Goal: Task Accomplishment & Management: Complete application form

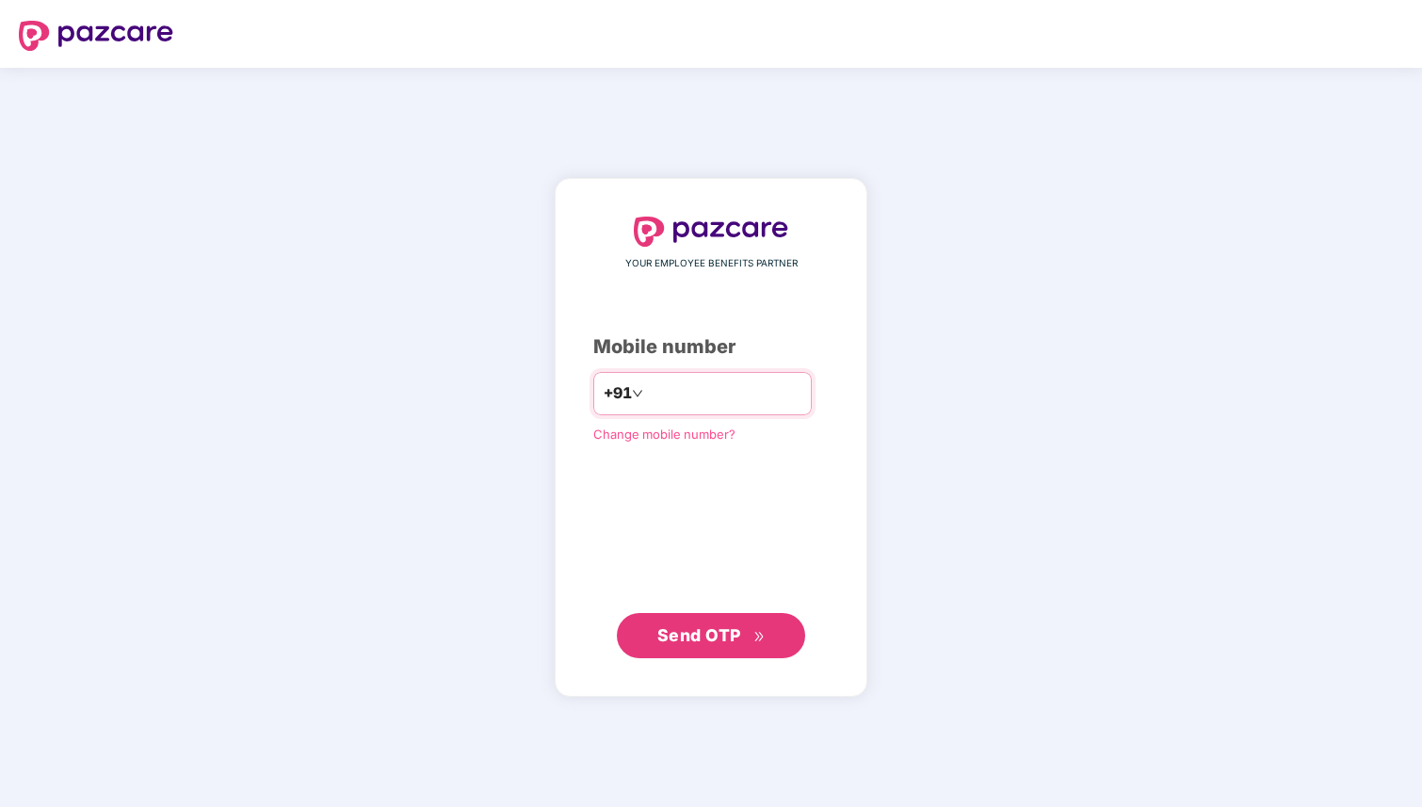
type input "**********"
click at [744, 624] on span "Send OTP" at bounding box center [711, 635] width 108 height 26
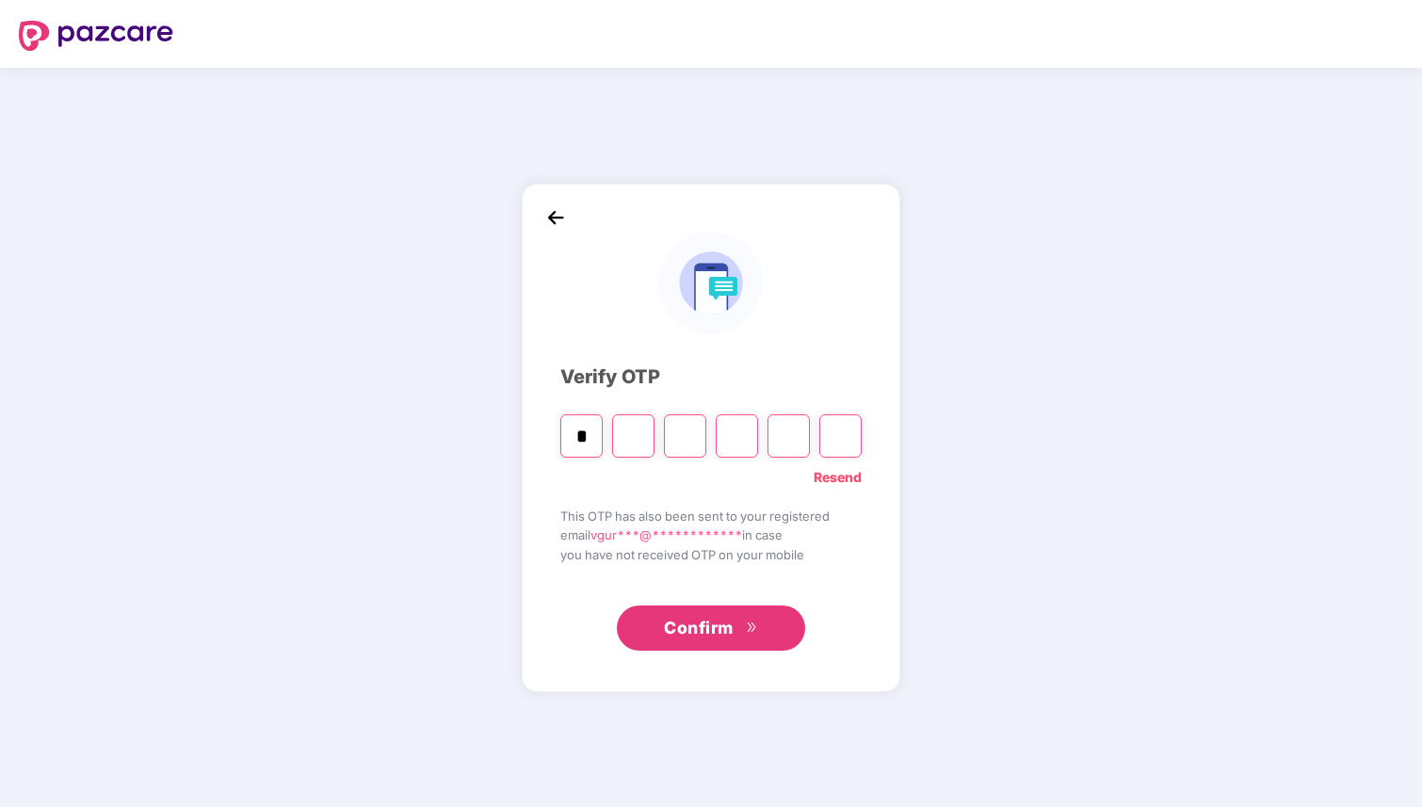
type input "*"
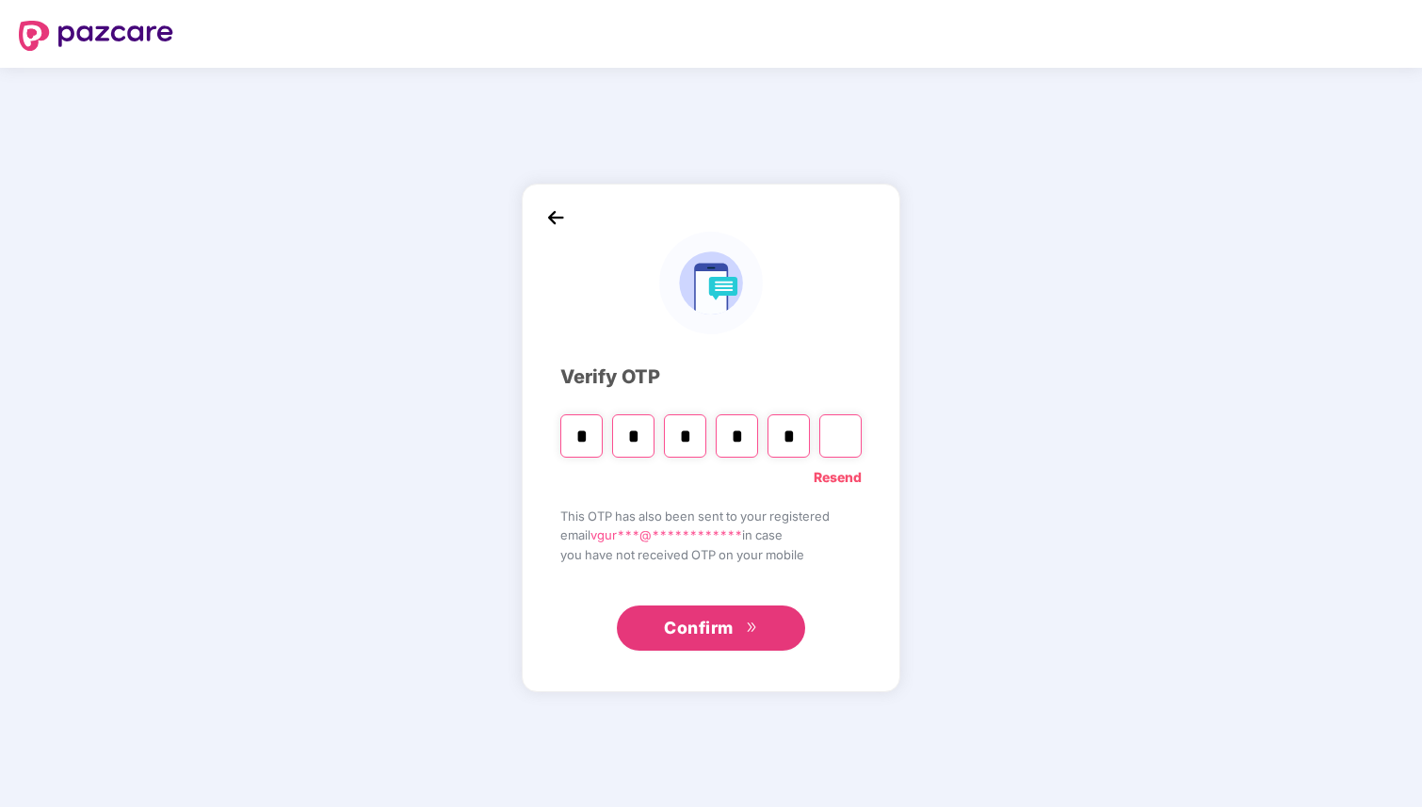
type input "*"
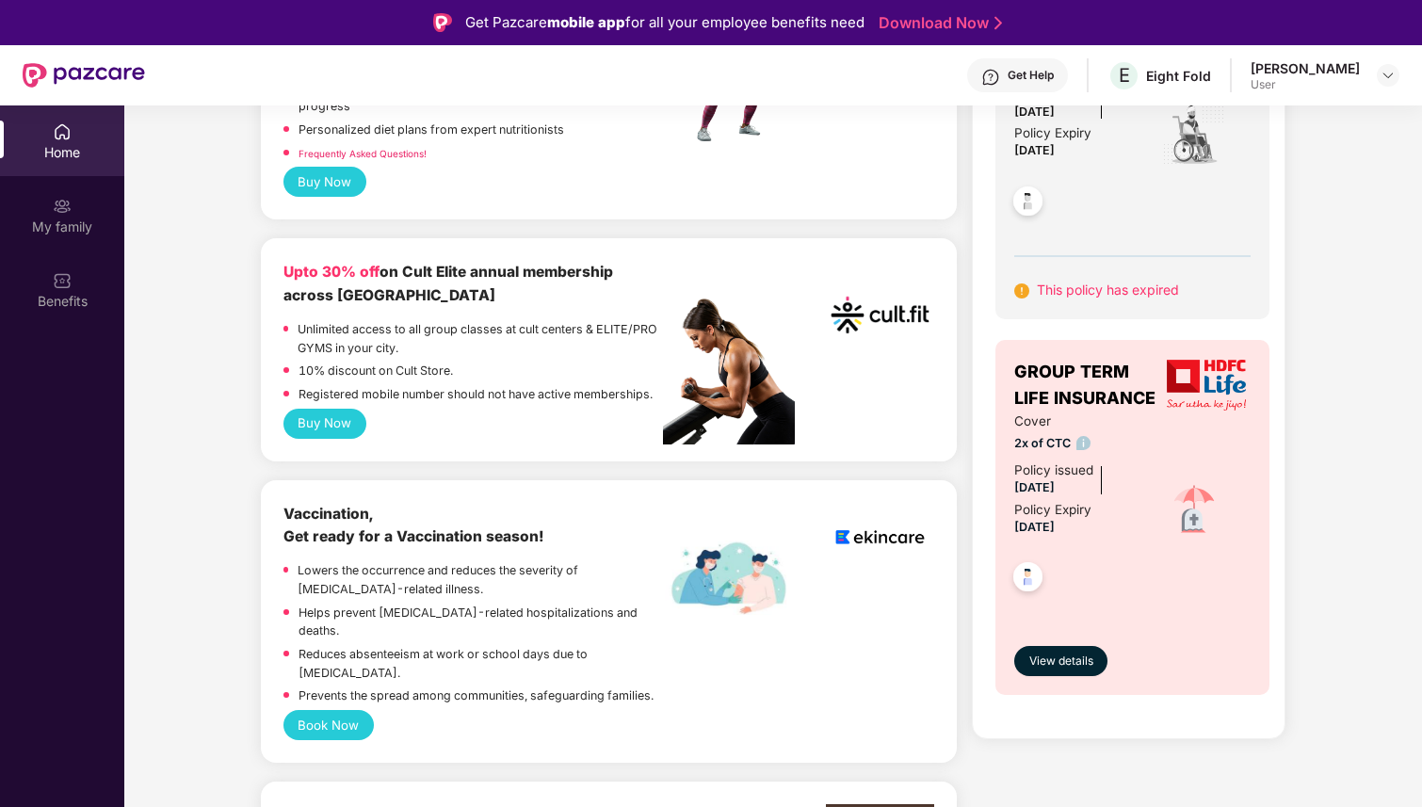
scroll to position [842, 0]
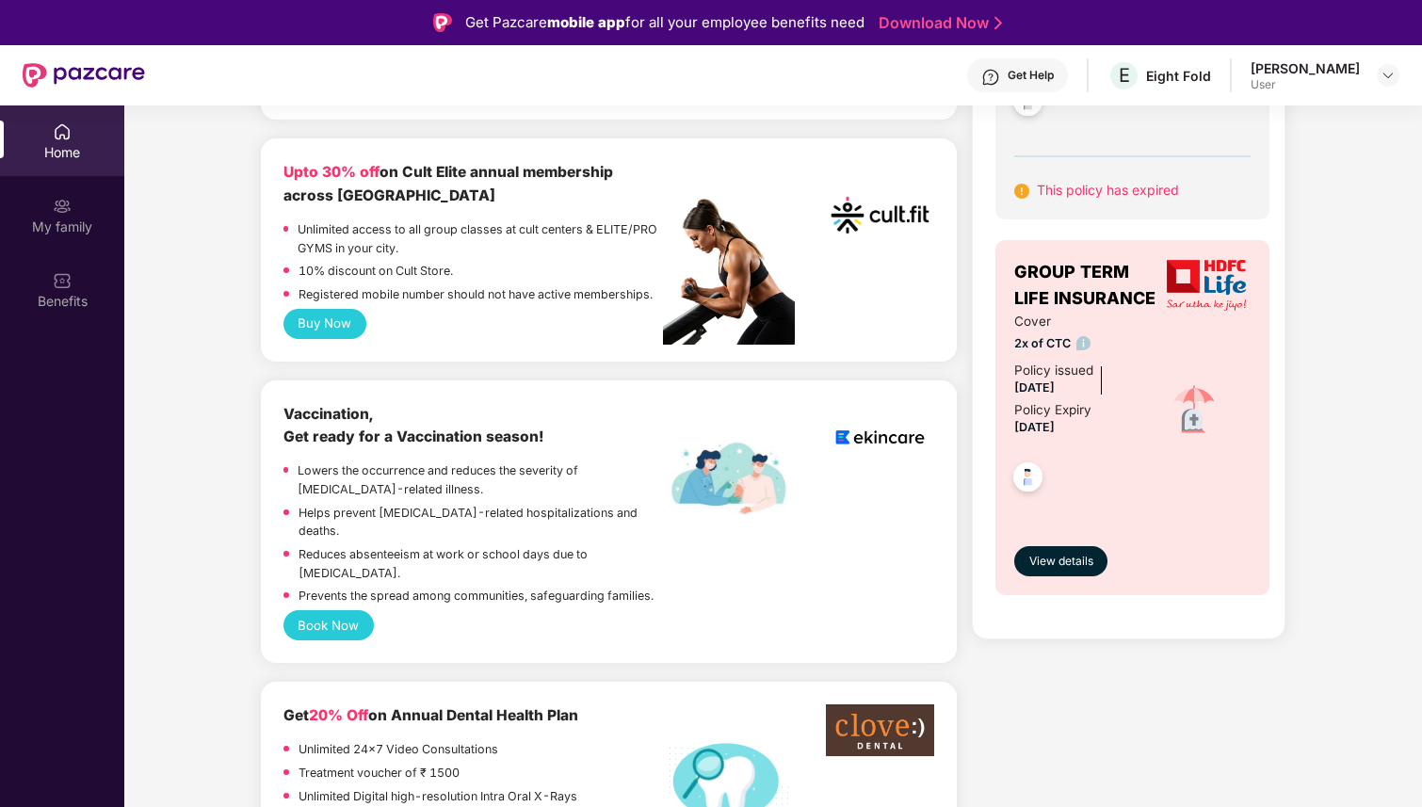
click at [1055, 395] on span "[DATE]" at bounding box center [1034, 388] width 41 height 14
click at [1055, 434] on span "[DATE]" at bounding box center [1034, 427] width 41 height 14
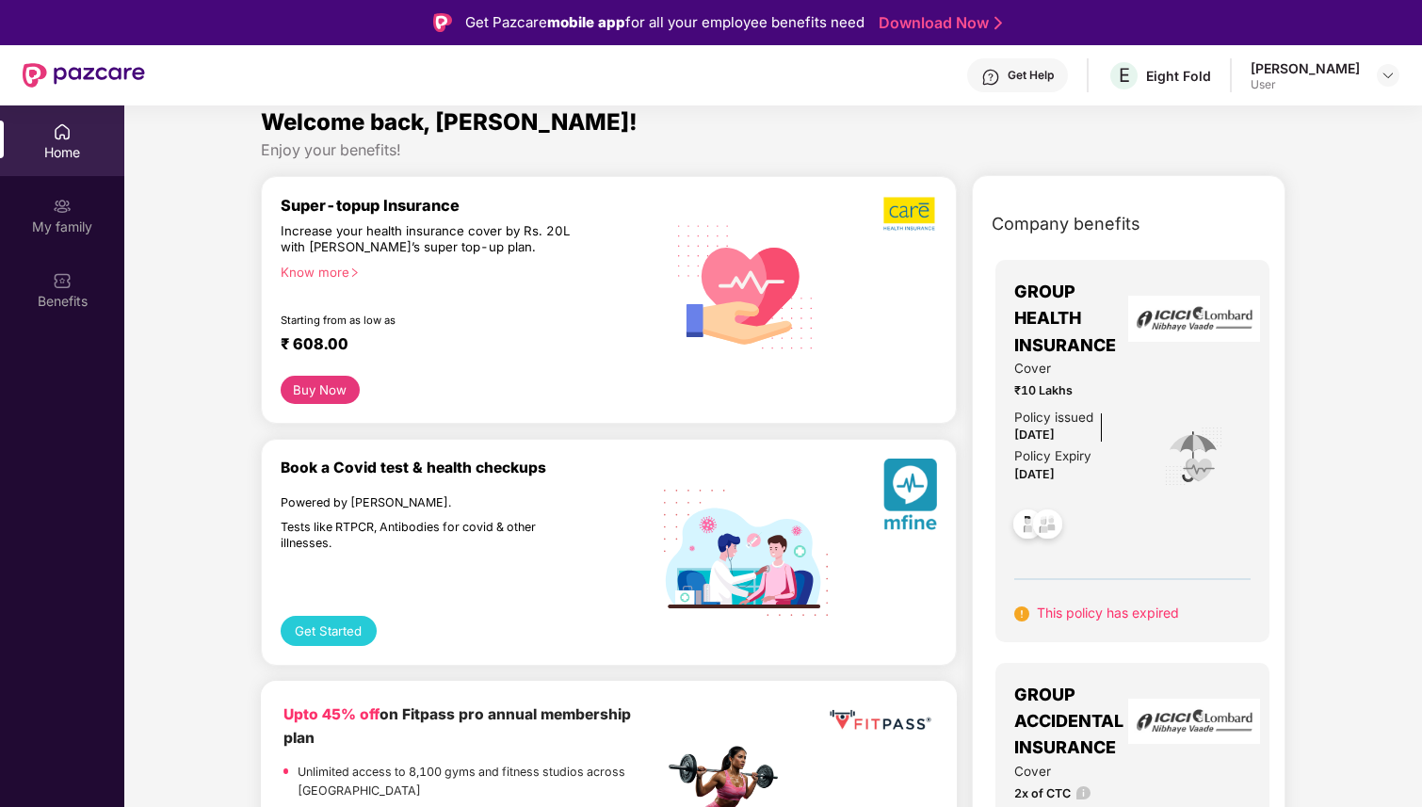
scroll to position [0, 0]
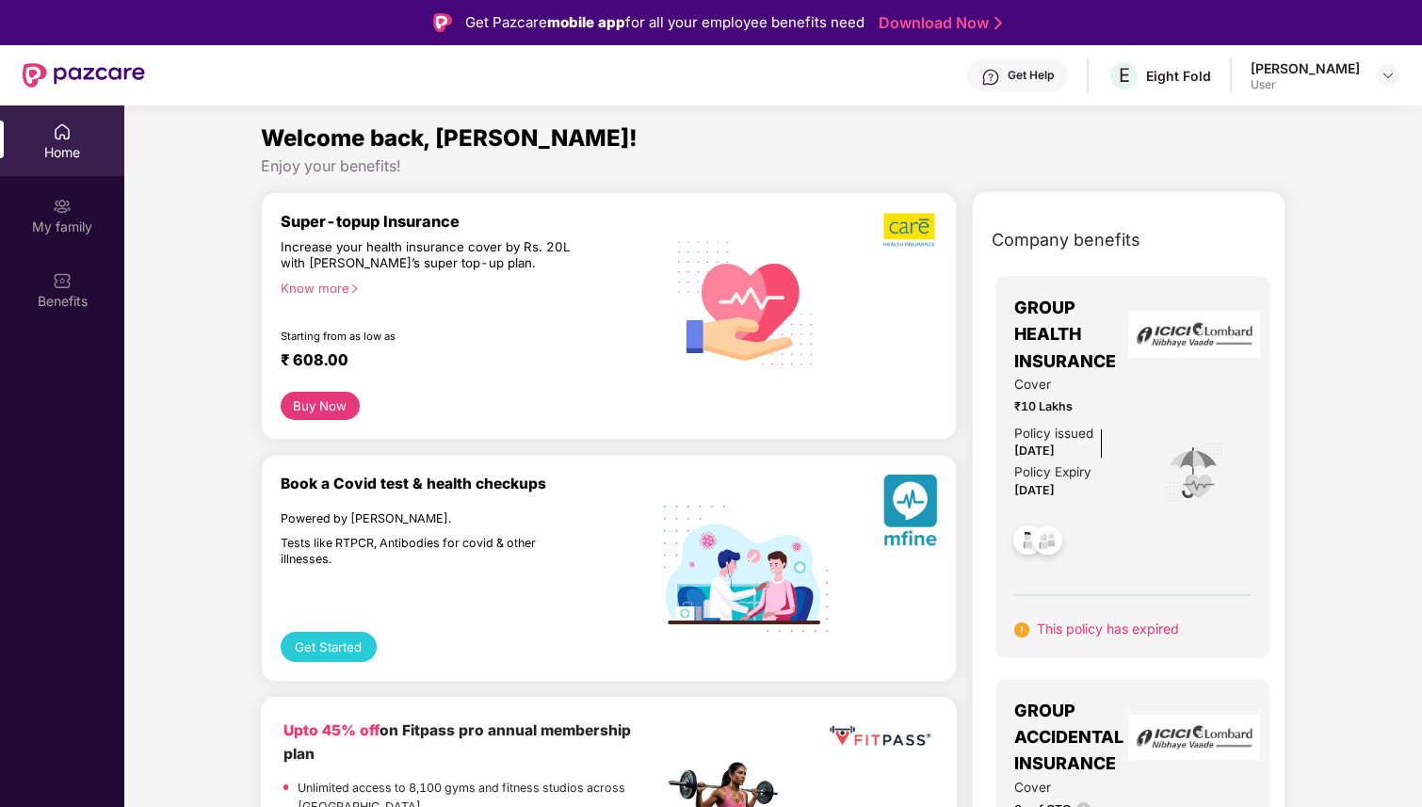
click at [1324, 64] on div "[PERSON_NAME]" at bounding box center [1305, 68] width 109 height 18
click at [1395, 70] on img at bounding box center [1388, 75] width 15 height 15
click at [1394, 70] on img at bounding box center [1388, 75] width 15 height 15
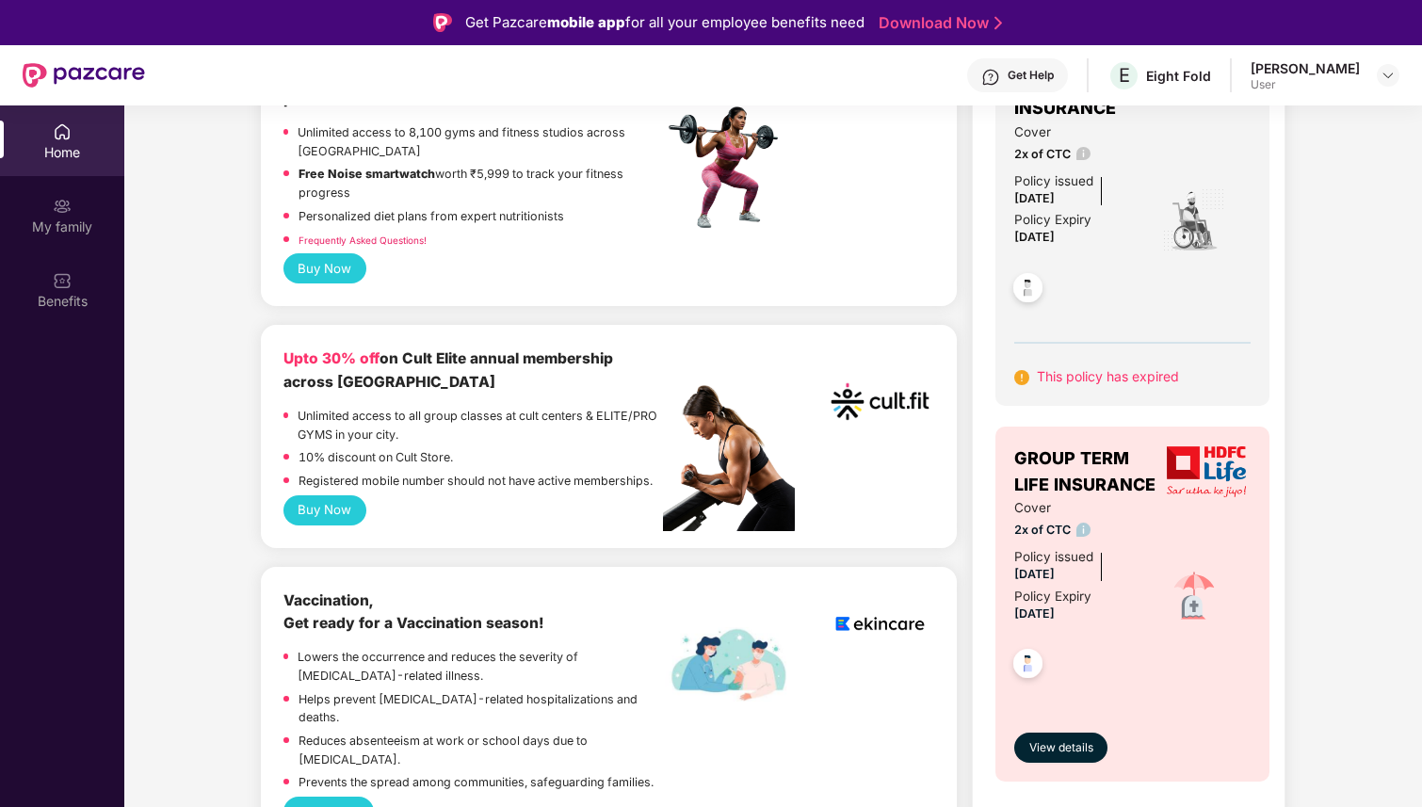
scroll to position [731, 0]
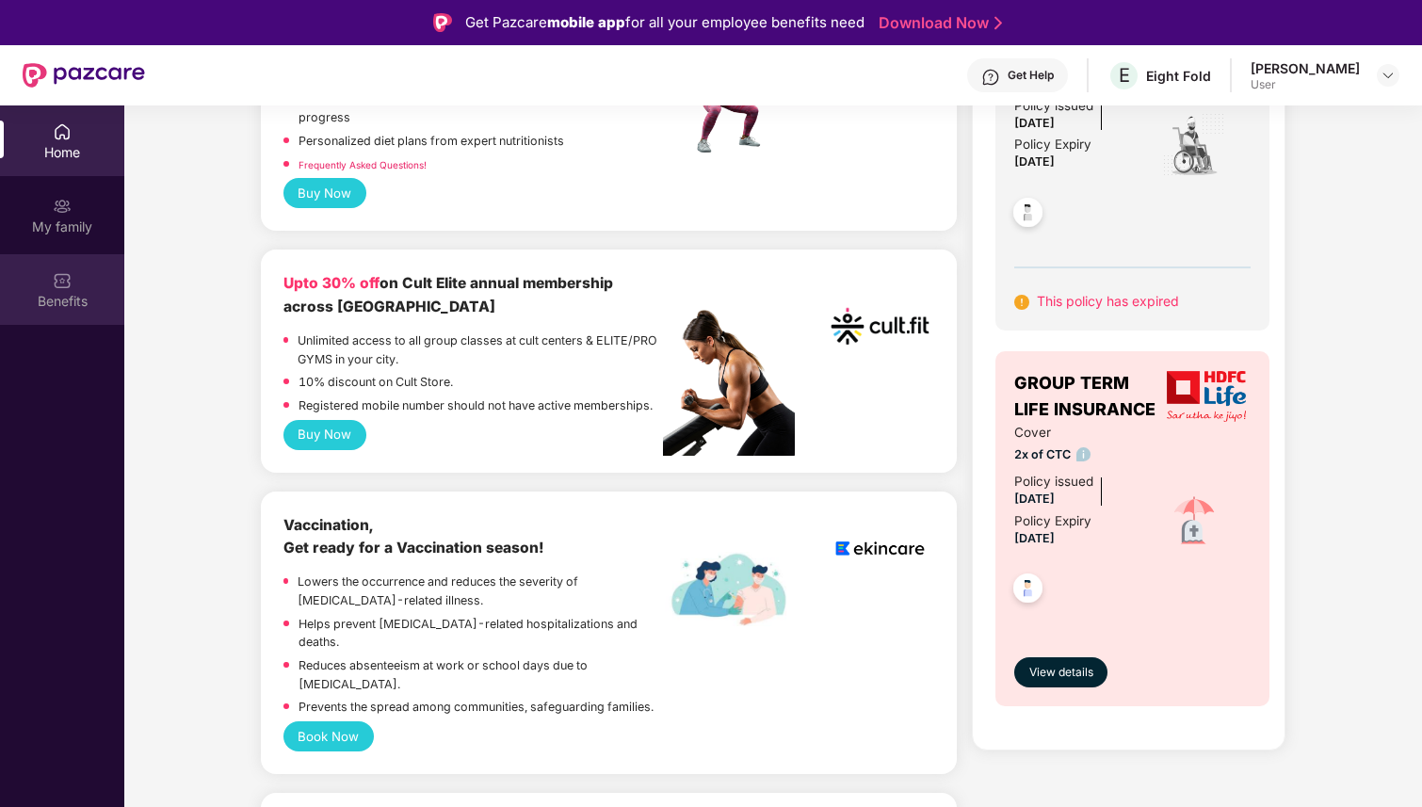
click at [70, 302] on div "Benefits" at bounding box center [62, 301] width 124 height 19
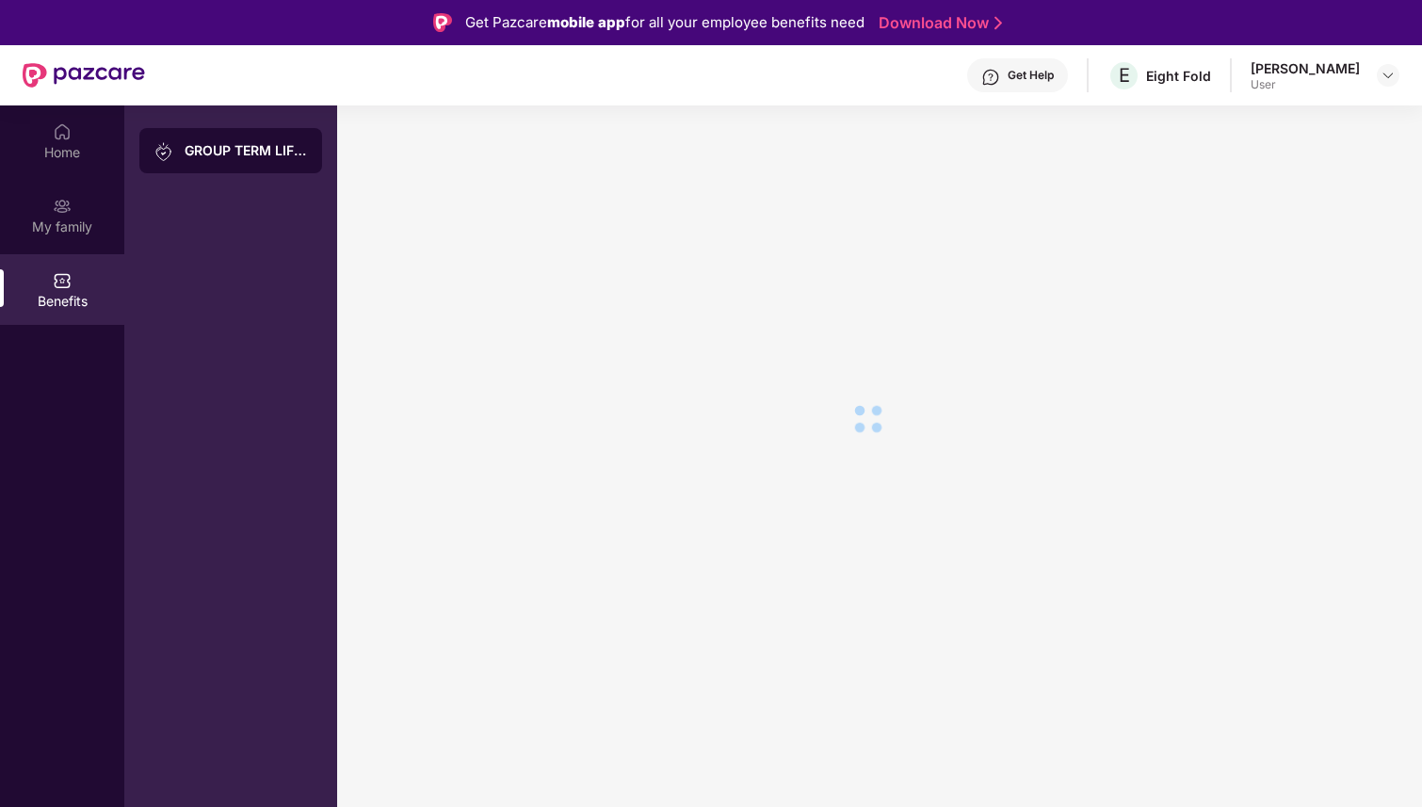
scroll to position [0, 0]
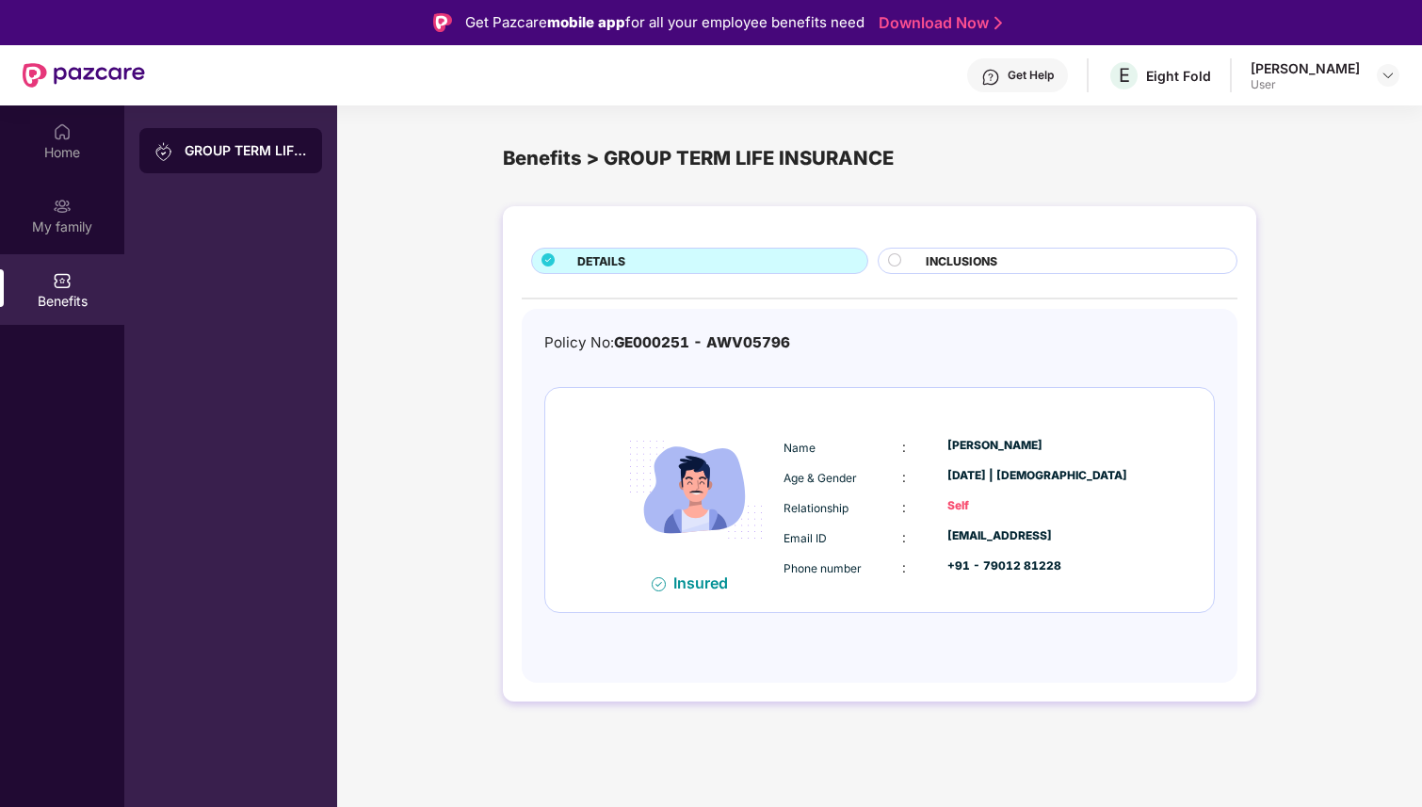
click at [954, 262] on span "INCLUSIONS" at bounding box center [962, 261] width 72 height 18
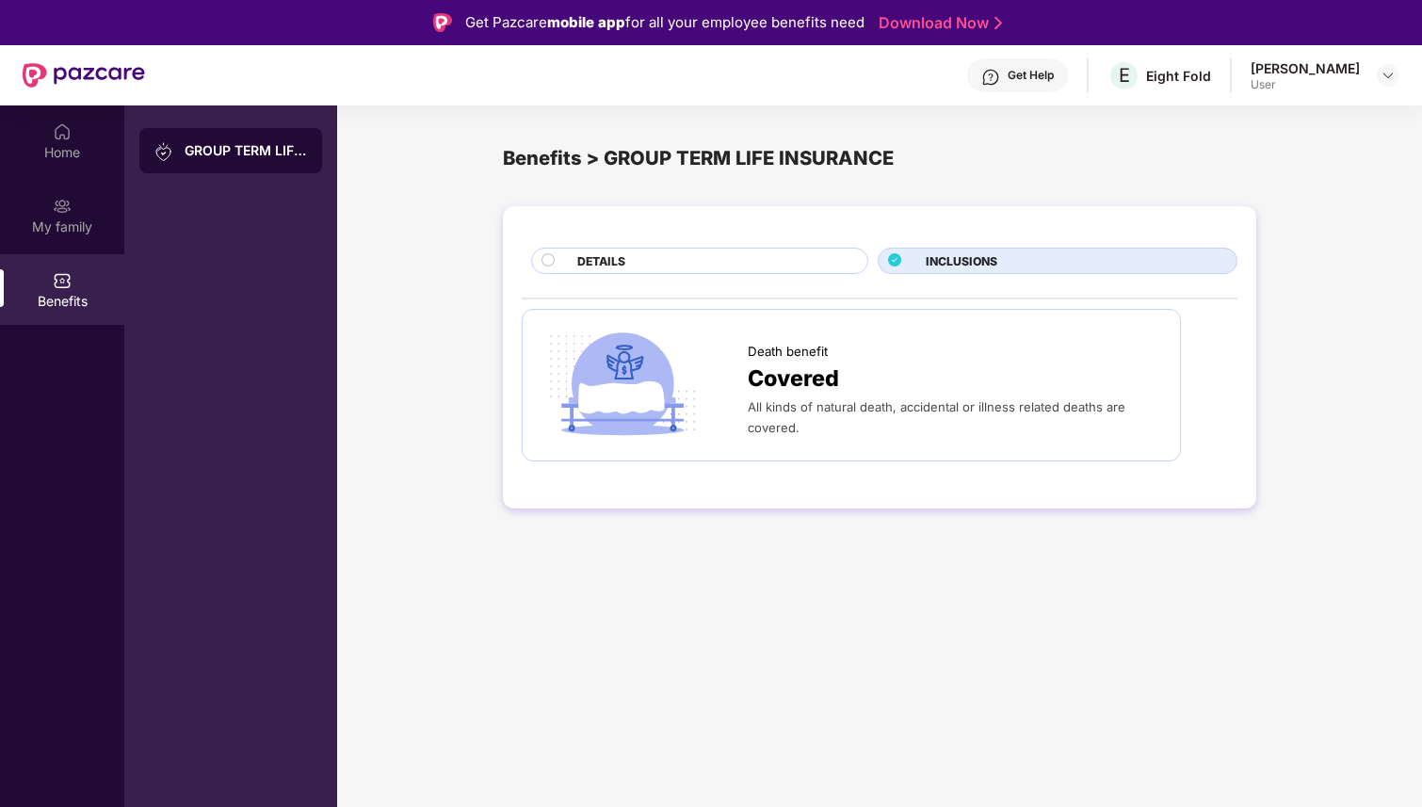
click at [819, 260] on div "DETAILS" at bounding box center [713, 262] width 290 height 21
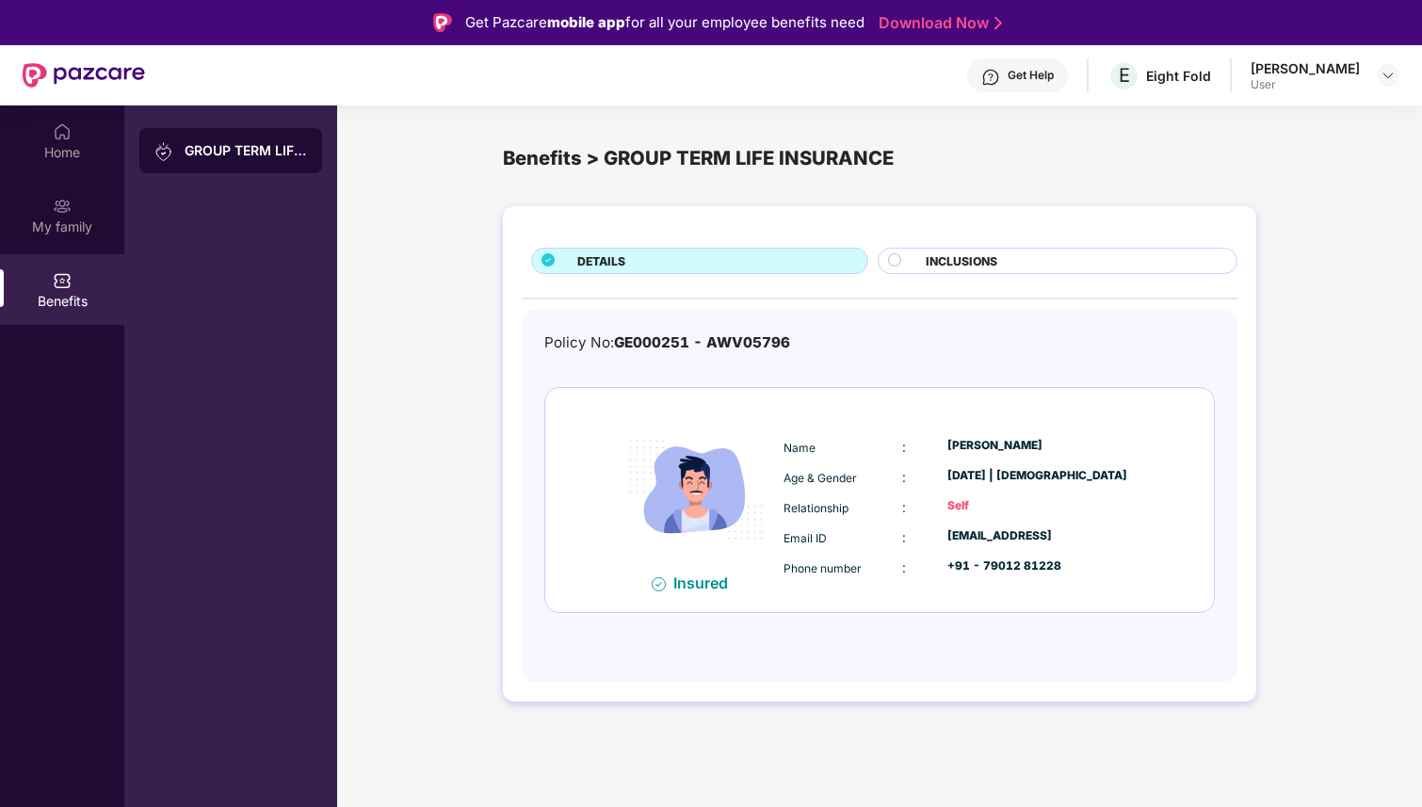
click at [997, 264] on div "INCLUSIONS" at bounding box center [1071, 262] width 311 height 21
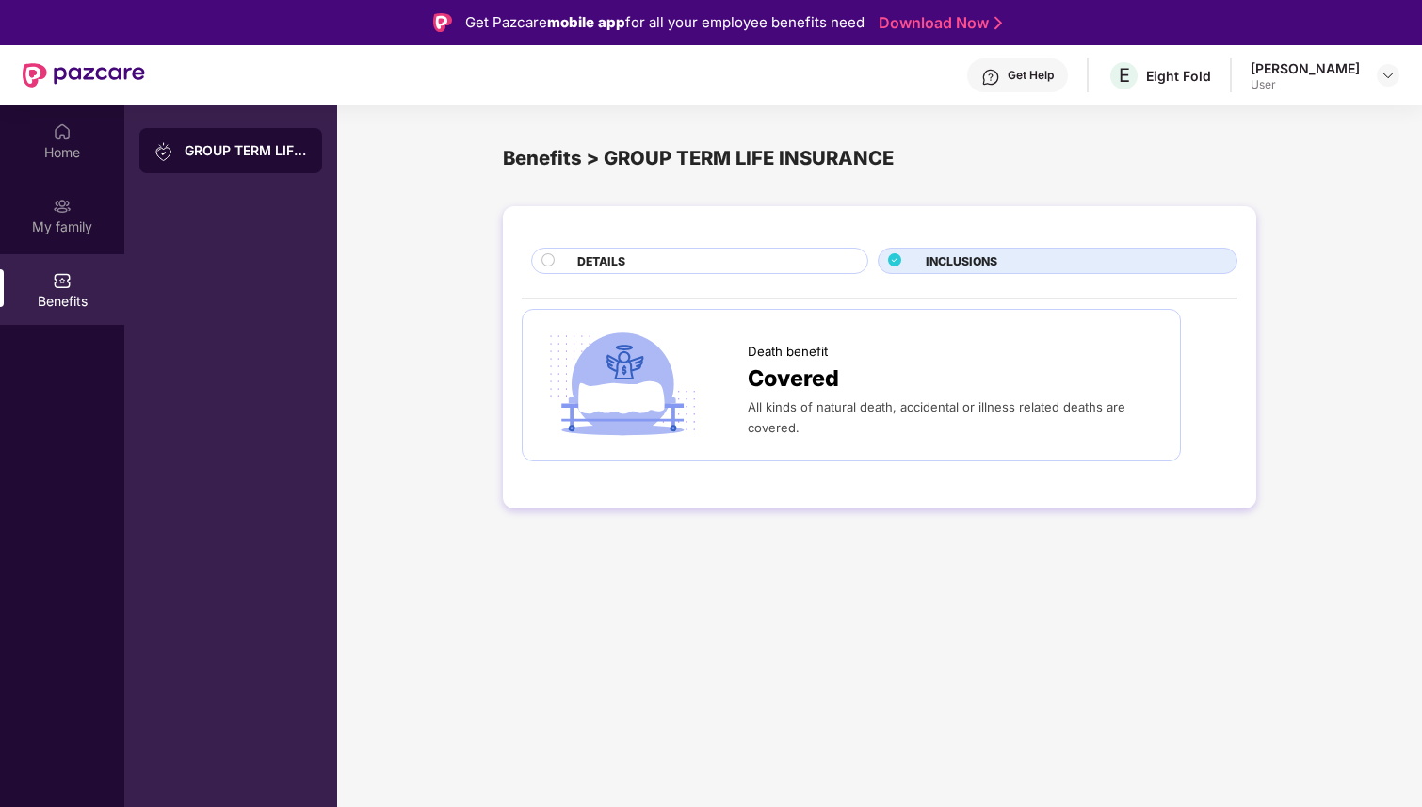
click at [759, 264] on div "DETAILS" at bounding box center [713, 262] width 290 height 21
